Goal: Information Seeking & Learning: Learn about a topic

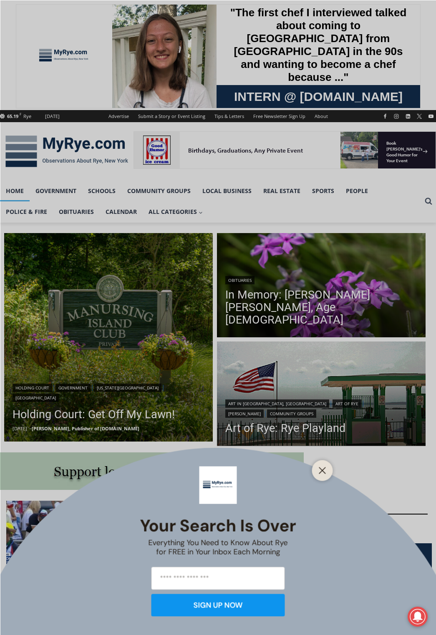
click at [323, 469] on icon "Close" at bounding box center [323, 471] width 8 height 8
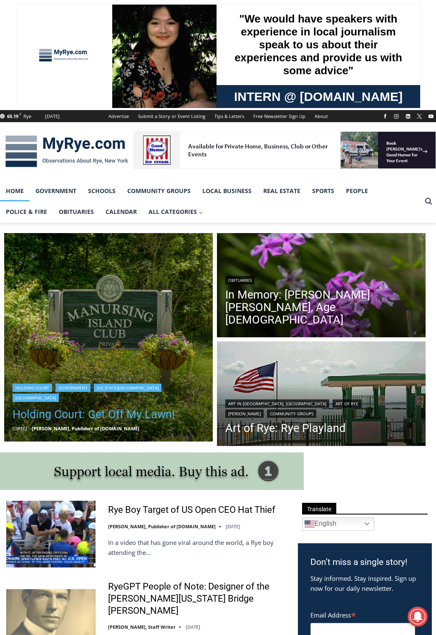
click at [99, 417] on link "Holding Court: Get Off My Lawn!" at bounding box center [109, 414] width 192 height 17
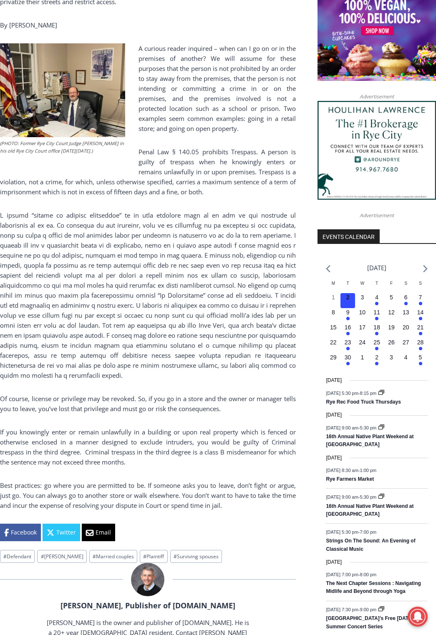
scroll to position [709, 0]
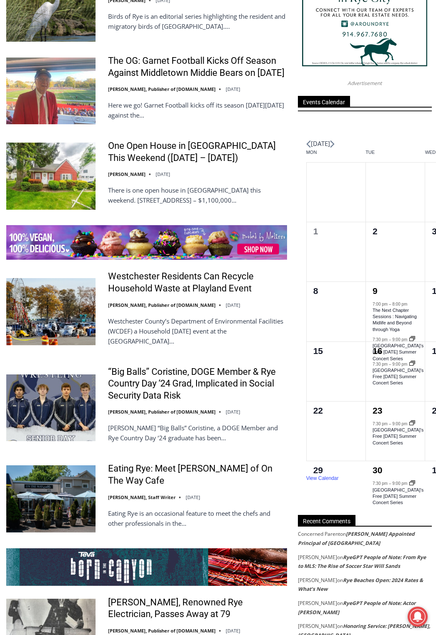
scroll to position [1252, 0]
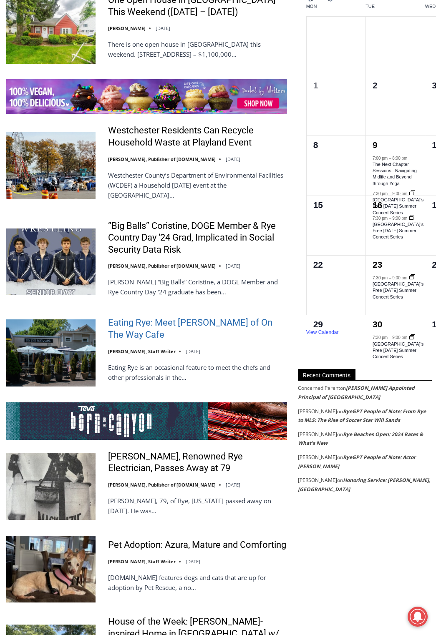
click at [162, 328] on link "Eating Rye: Meet [PERSON_NAME] of On The Way Cafe" at bounding box center [197, 329] width 179 height 24
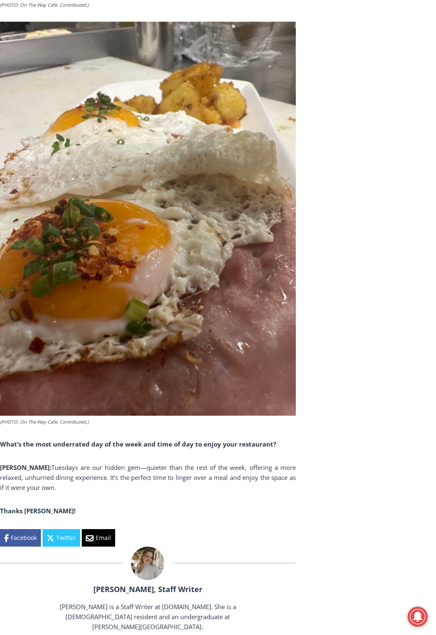
scroll to position [4256, 0]
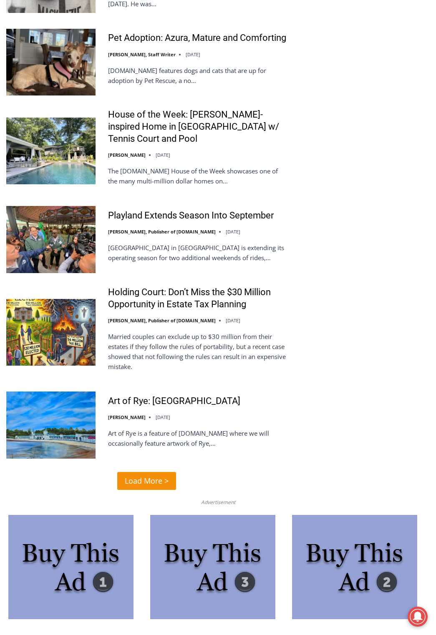
scroll to position [1878, 0]
